Goal: Register for event/course

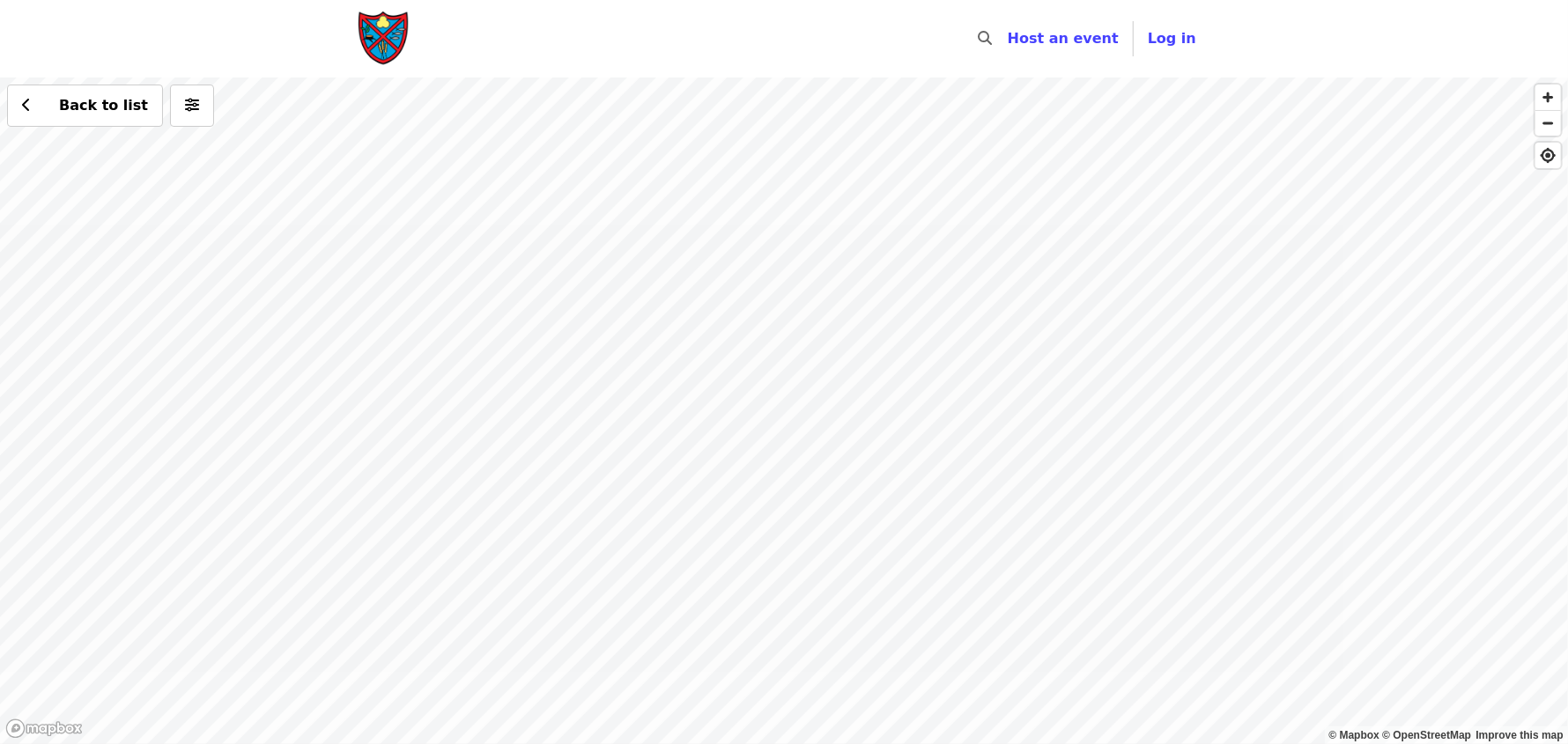
drag, startPoint x: 793, startPoint y: 589, endPoint x: 1140, endPoint y: -49, distance: 726.3
click at [1140, 0] on html "Skip to content ​ Host an event Host Log in © Mapbox © OpenStreetMap Improve th…" at bounding box center [784, 372] width 1568 height 744
drag, startPoint x: 943, startPoint y: 497, endPoint x: 1100, endPoint y: 102, distance: 425.1
click at [1100, 102] on div "Back to list" at bounding box center [784, 411] width 1568 height 666
click at [870, 537] on div "Back to list" at bounding box center [784, 411] width 1568 height 666
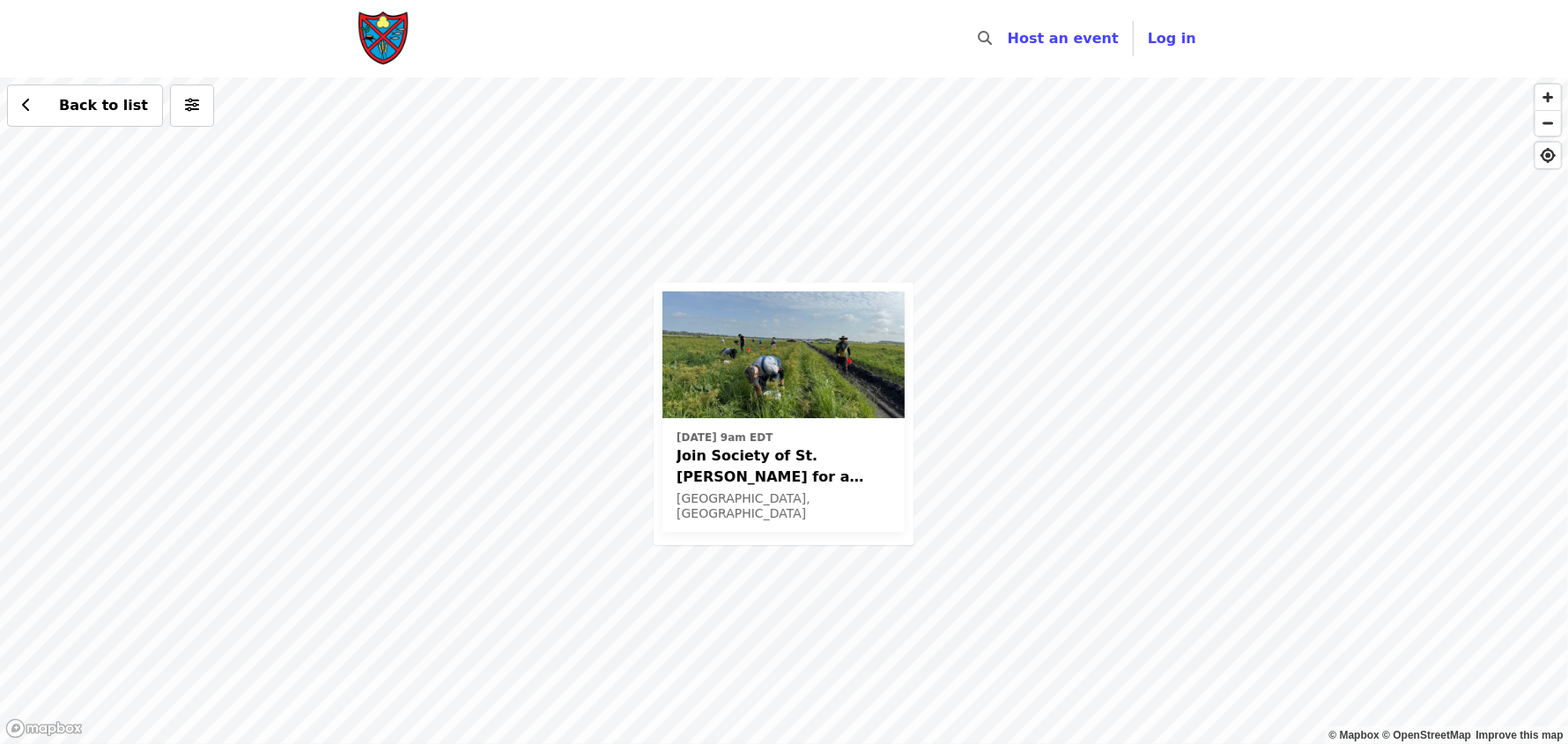
click at [806, 464] on span "Join Society of St. Andrew for a Glean in Mt. Dora , FL✨" at bounding box center [784, 467] width 214 height 42
